Goal: Information Seeking & Learning: Stay updated

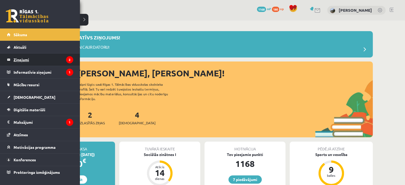
click at [18, 58] on legend "Ziņojumi 2" at bounding box center [44, 60] width 60 height 12
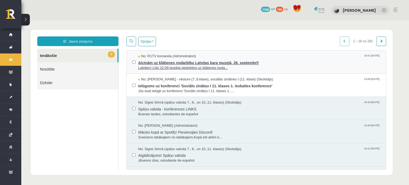
click at [202, 63] on span "Aicinām uz klātienes nodarbību Latvijas kara muzejā, 26. septembrī!" at bounding box center [259, 62] width 242 height 7
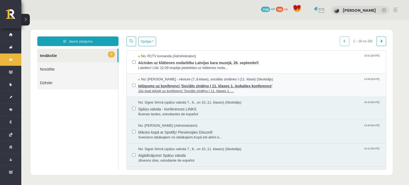
click at [155, 90] on span "Jūs esat ielūgti uz konferenci 'Sociālo zinātņu I 11. klases 1. ..." at bounding box center [259, 91] width 242 height 5
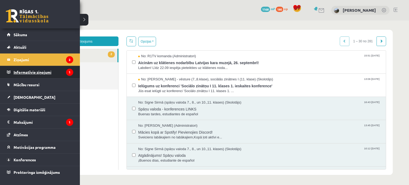
click at [42, 73] on legend "Informatīvie ziņojumi 1" at bounding box center [44, 72] width 60 height 12
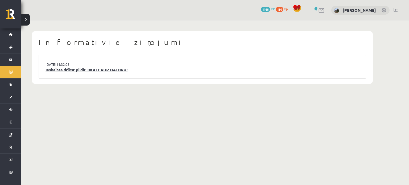
click at [74, 70] on link "Ieskaites drīkst pildīt TIKAI CAUR DATORU!" at bounding box center [203, 70] width 314 height 6
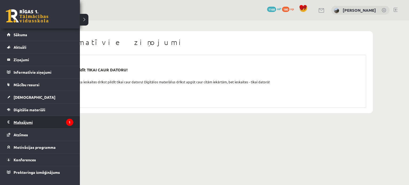
click at [26, 122] on legend "Maksājumi 1" at bounding box center [44, 122] width 60 height 12
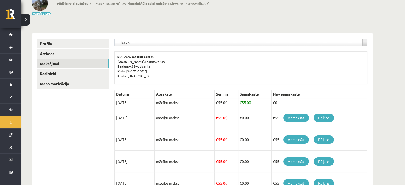
scroll to position [37, 0]
